Goal: Task Accomplishment & Management: Manage account settings

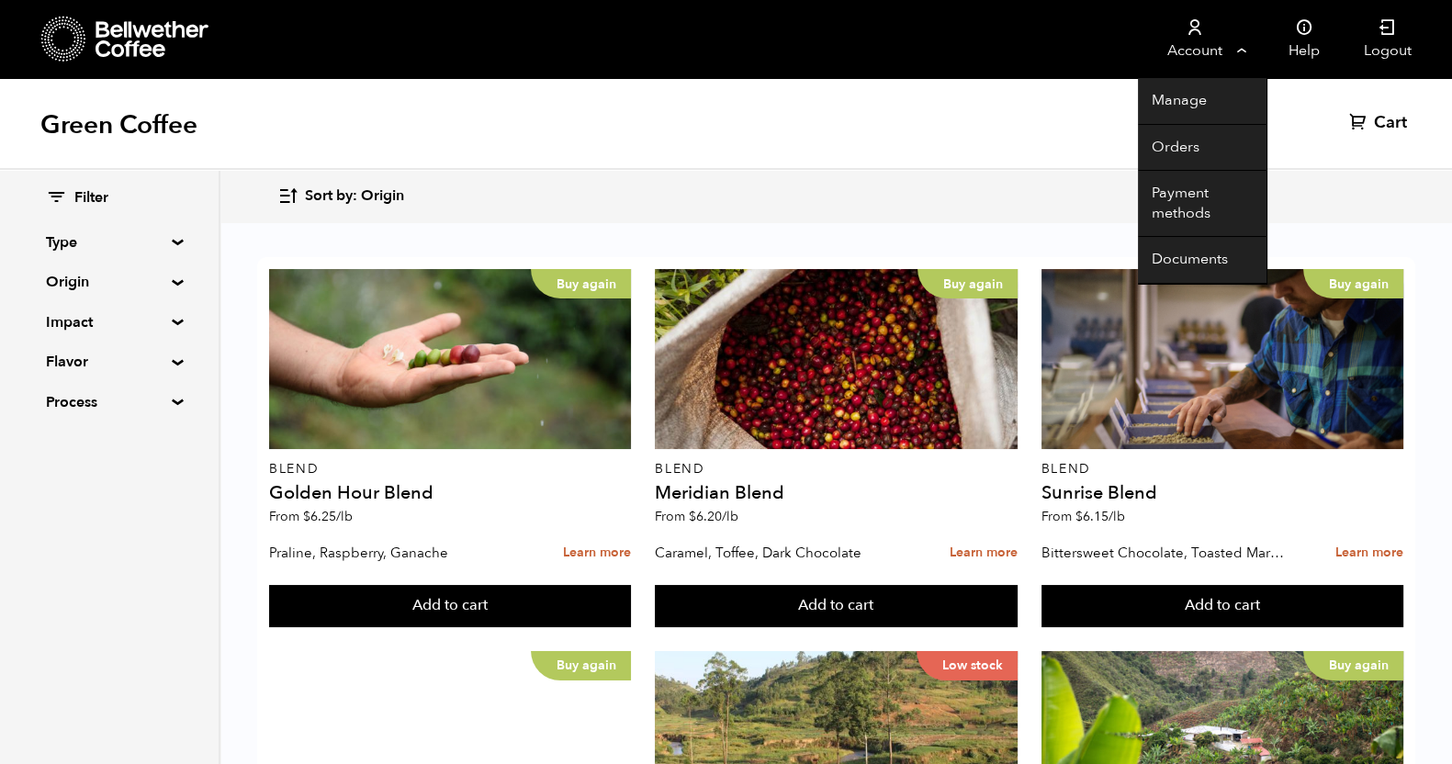
click at [1184, 37] on link "Account" at bounding box center [1194, 39] width 113 height 78
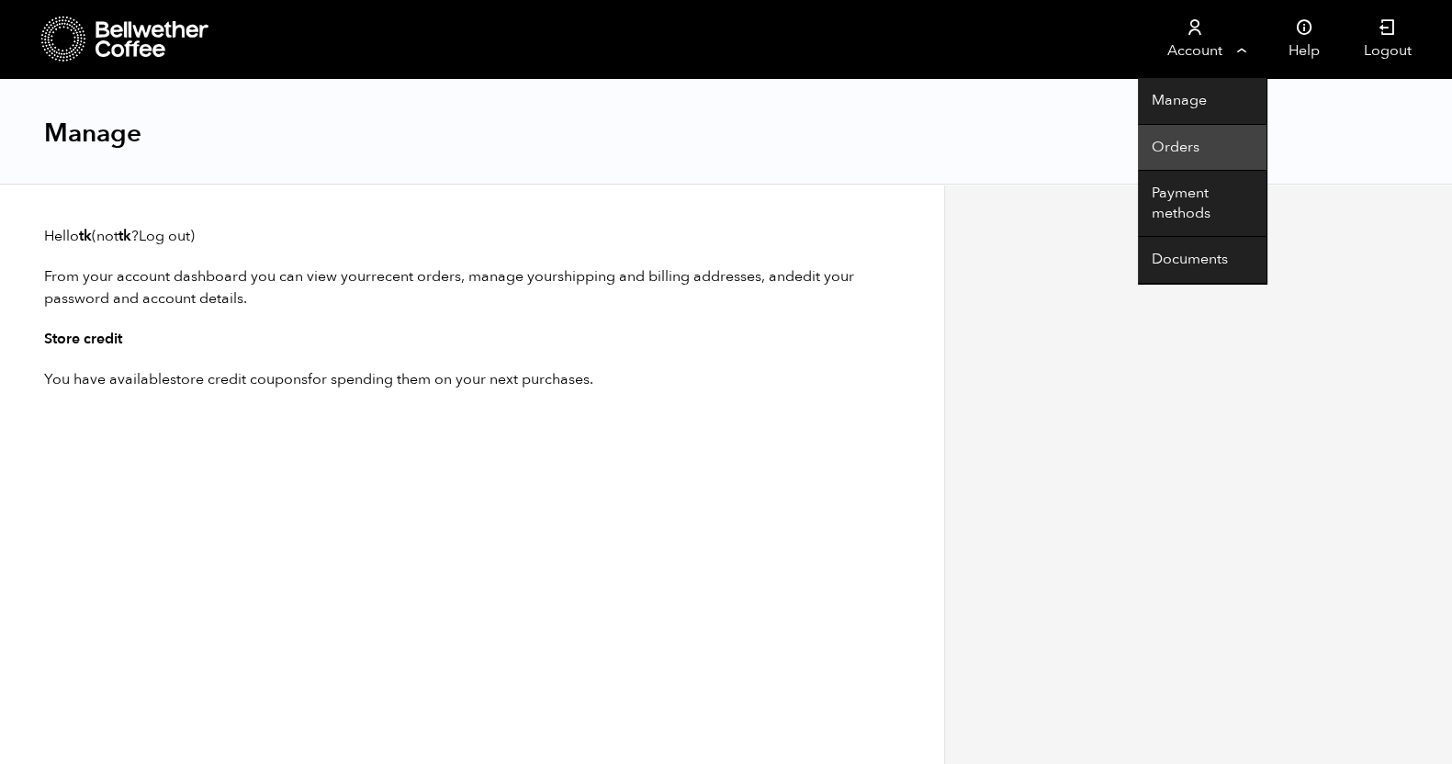
click at [1174, 145] on link "Orders" at bounding box center [1202, 148] width 129 height 47
